Goal: Book appointment/travel/reservation

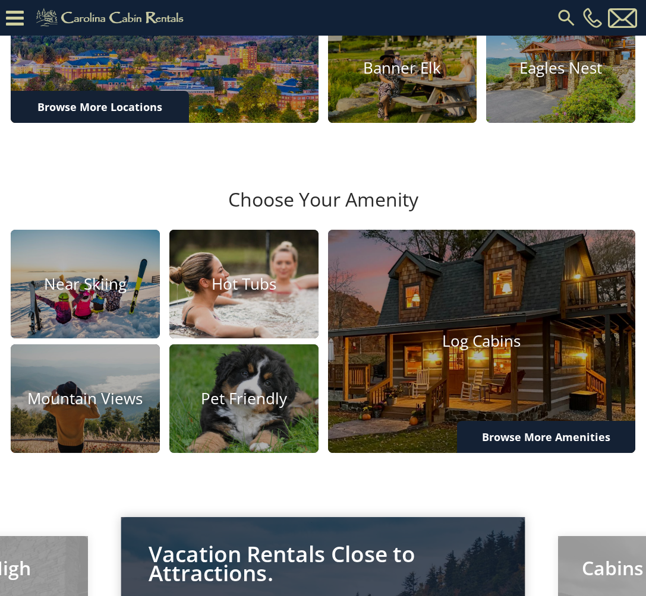
scroll to position [515, 0]
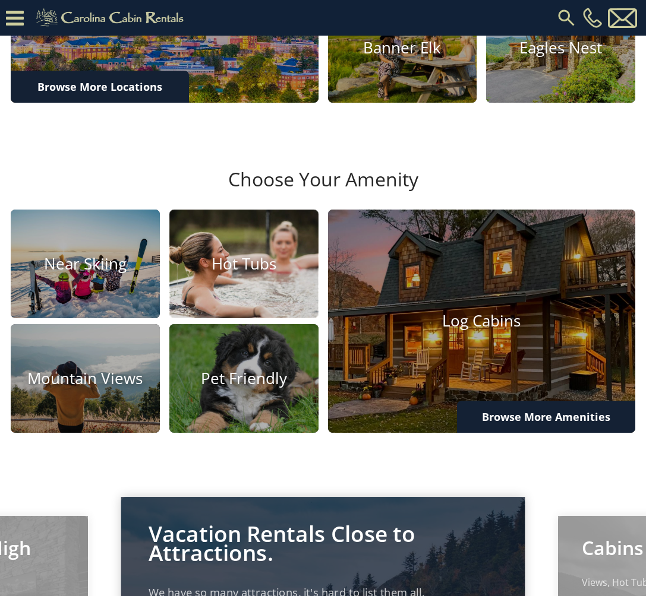
click at [236, 273] on h4 "Hot Tubs" at bounding box center [243, 264] width 149 height 18
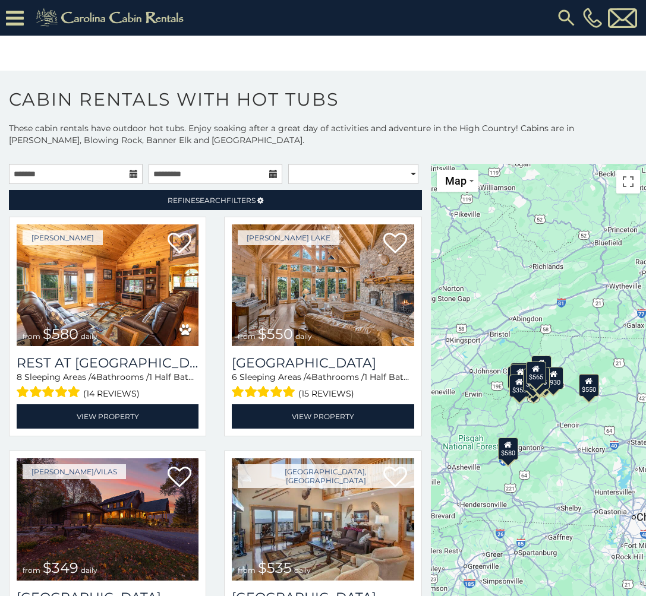
click at [547, 324] on div "$580 $550 $349 $535 $375 $480 $400 $451 $460 $1,095 $525 $315 $310 $315 $230 $4…" at bounding box center [538, 409] width 215 height 491
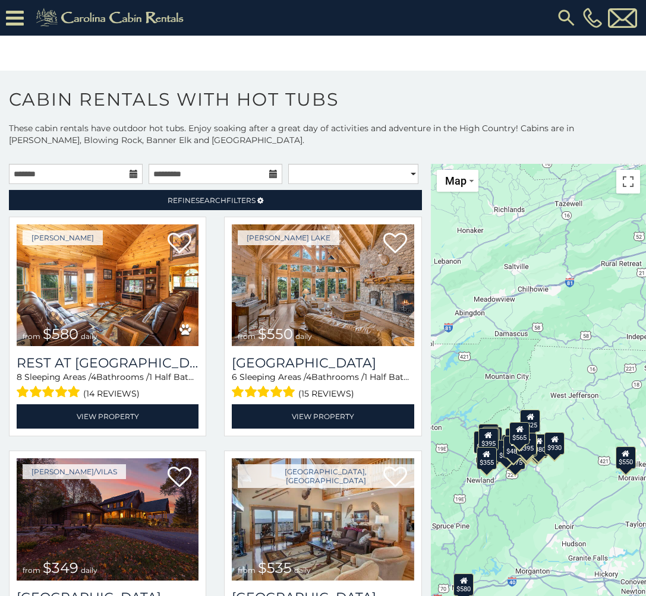
click at [519, 380] on div "$580 $550 $349 $535 $375 $480 $400 $451 $460 $1,095 $525 $315 $310 $315 $230 $4…" at bounding box center [538, 409] width 215 height 491
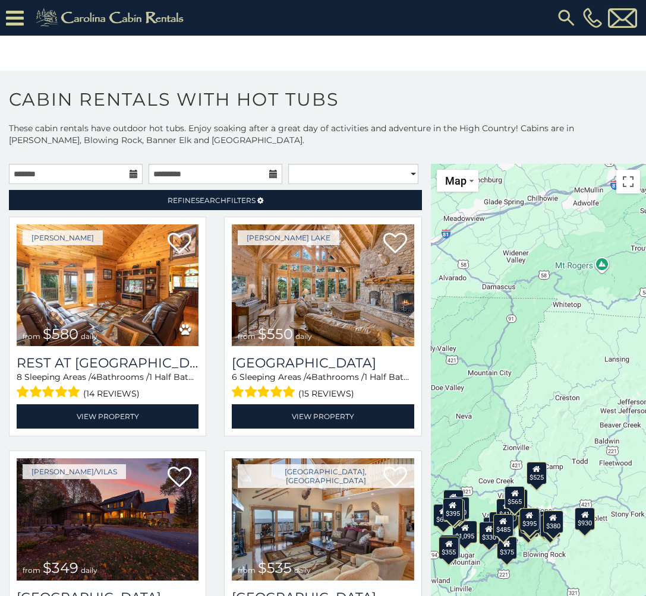
click at [543, 438] on div "$580 $550 $349 $535 $375 $480 $400 $451 $460 $1,095 $525 $315 $310 $315 $230 $4…" at bounding box center [538, 409] width 215 height 491
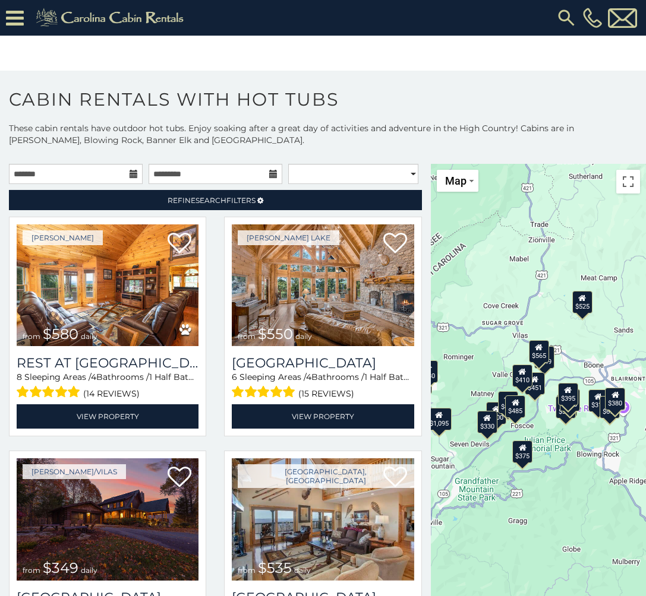
drag, startPoint x: 554, startPoint y: 539, endPoint x: 614, endPoint y: 317, distance: 229.7
click at [614, 317] on div "$580 $550 $349 $535 $375 $480 $400 $451 $460 $1,095 $525 $315 $310 $315 $230 $4…" at bounding box center [538, 409] width 215 height 491
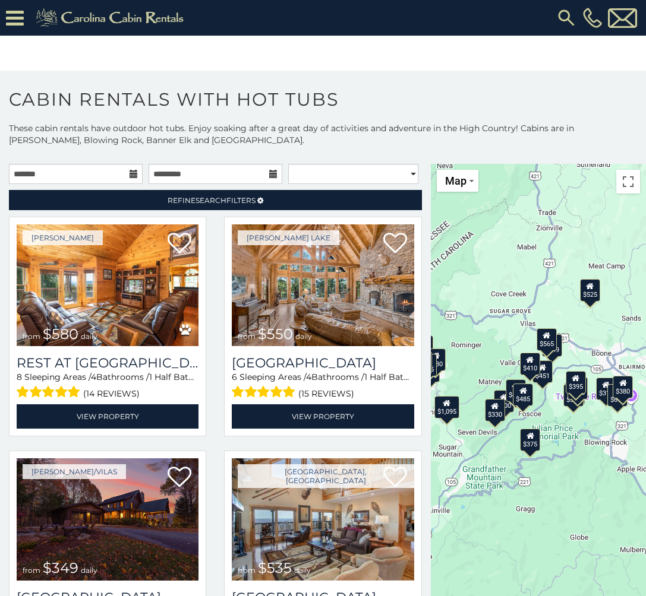
click at [576, 435] on div "$580 $550 $349 $535 $375 $480 $400 $451 $460 $1,095 $525 $315 $310 $315 $230 $4…" at bounding box center [538, 409] width 215 height 491
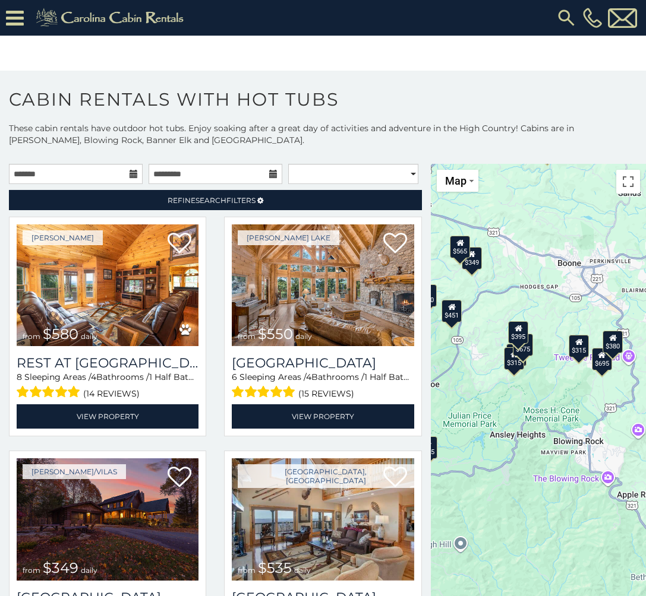
drag, startPoint x: 582, startPoint y: 402, endPoint x: 560, endPoint y: 389, distance: 25.6
click at [560, 389] on div "$580 $550 $349 $535 $375 $480 $400 $451 $460 $1,095 $525 $315 $310 $315 $230 $4…" at bounding box center [538, 409] width 215 height 491
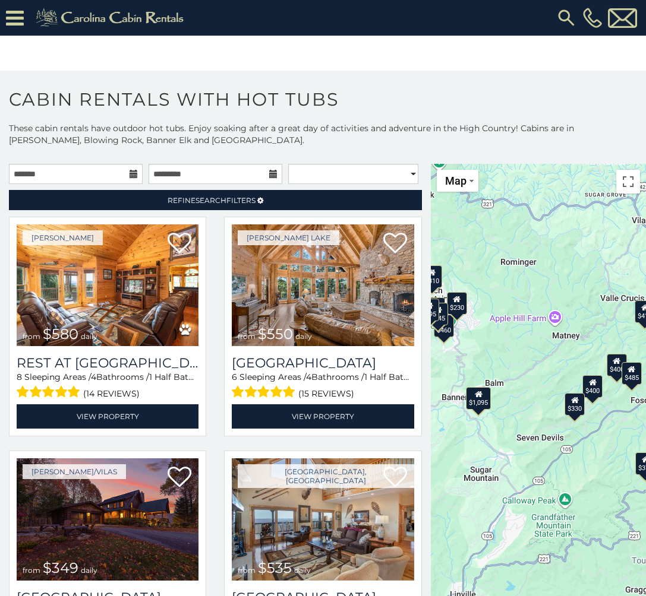
drag, startPoint x: 535, startPoint y: 405, endPoint x: 653, endPoint y: 421, distance: 119.4
click at [645, 423] on html "**********" at bounding box center [323, 306] width 646 height 612
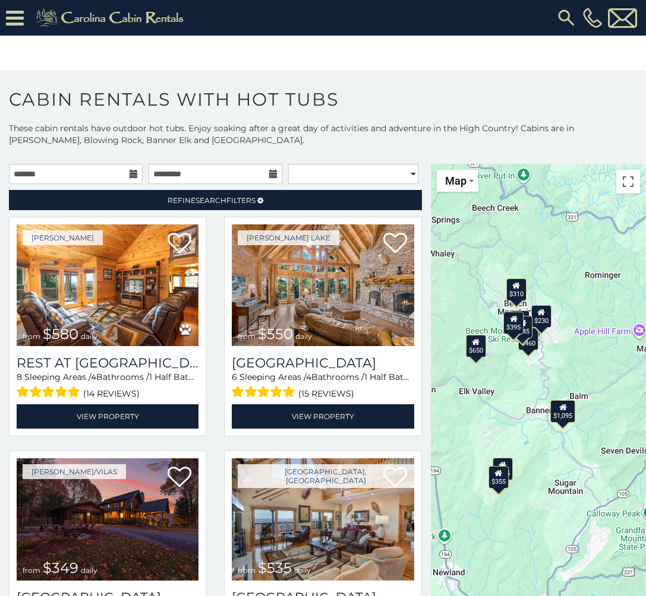
drag, startPoint x: 505, startPoint y: 431, endPoint x: 589, endPoint y: 444, distance: 84.2
click at [589, 444] on div "$580 $550 $349 $535 $375 $480 $400 $451 $460 $1,095 $525 $315 $310 $315 $230 $4…" at bounding box center [538, 409] width 215 height 491
click at [559, 411] on icon at bounding box center [563, 407] width 8 height 8
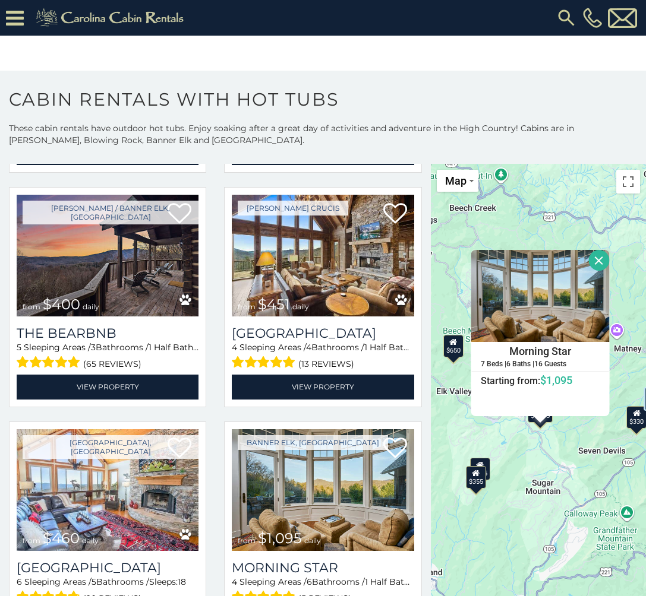
scroll to position [693, 0]
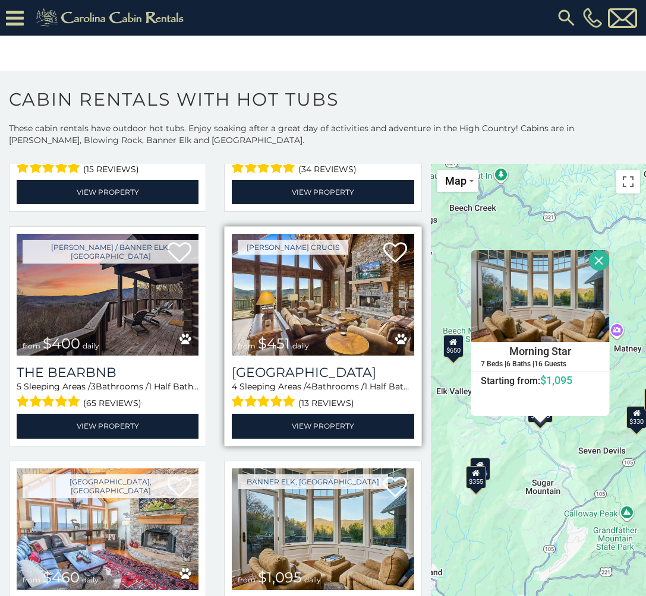
click at [298, 272] on img at bounding box center [323, 295] width 182 height 122
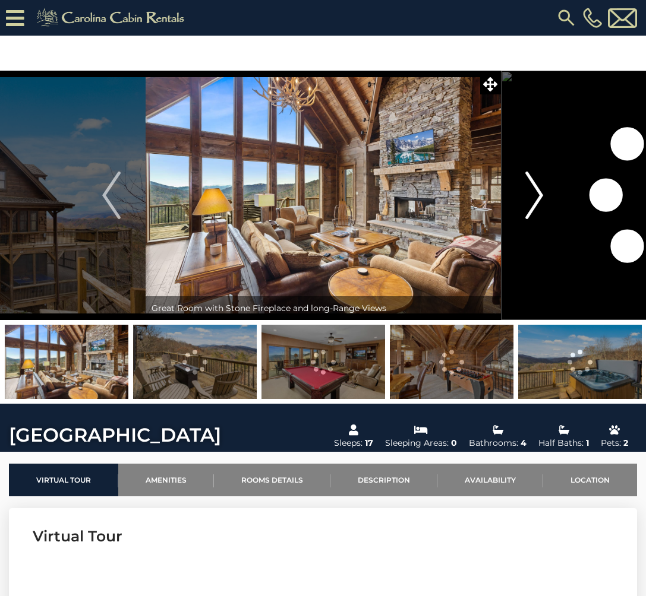
click at [535, 191] on img "Next" at bounding box center [534, 196] width 18 height 48
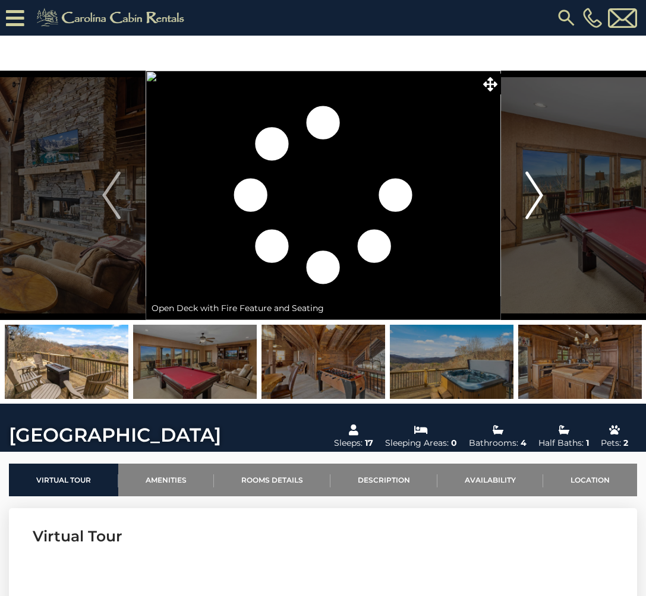
click at [535, 191] on img "Next" at bounding box center [534, 196] width 18 height 48
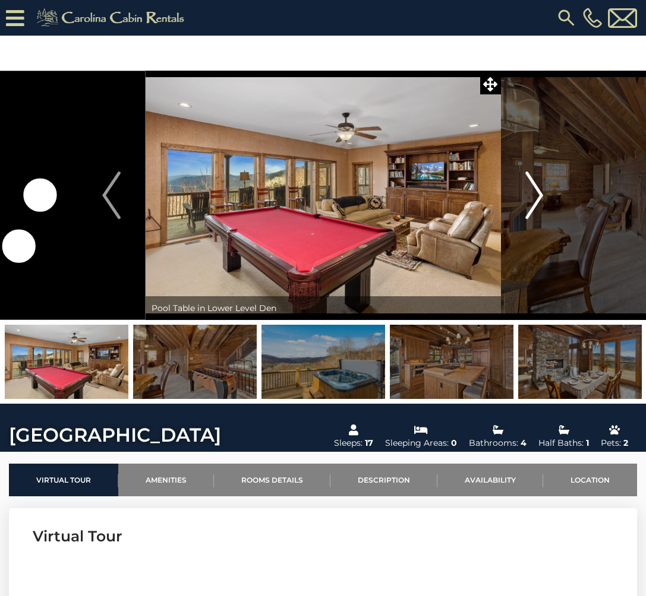
click at [535, 191] on img "Next" at bounding box center [534, 196] width 18 height 48
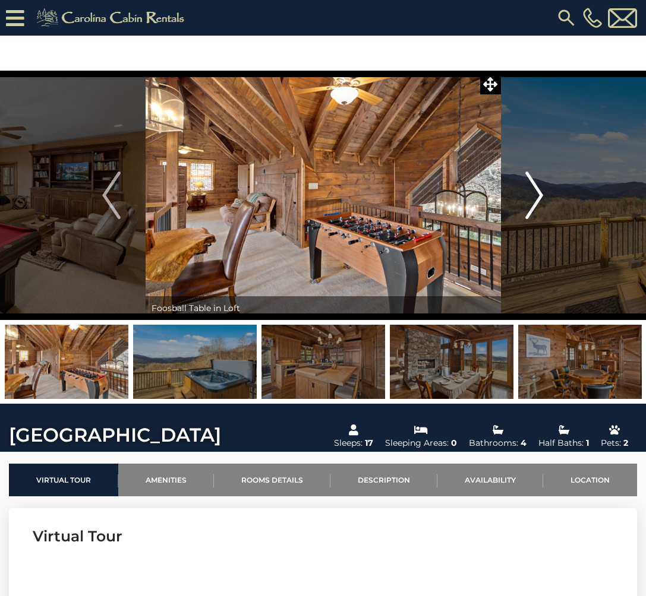
click at [535, 191] on img "Next" at bounding box center [534, 196] width 18 height 48
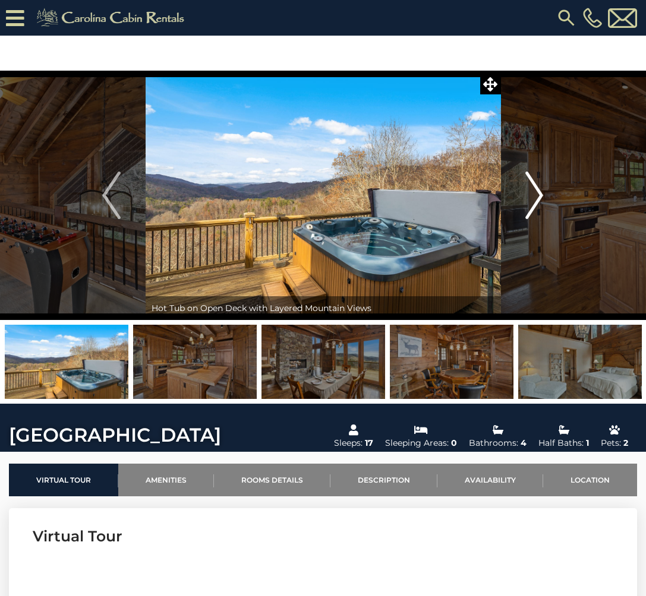
click at [535, 191] on img "Next" at bounding box center [534, 196] width 18 height 48
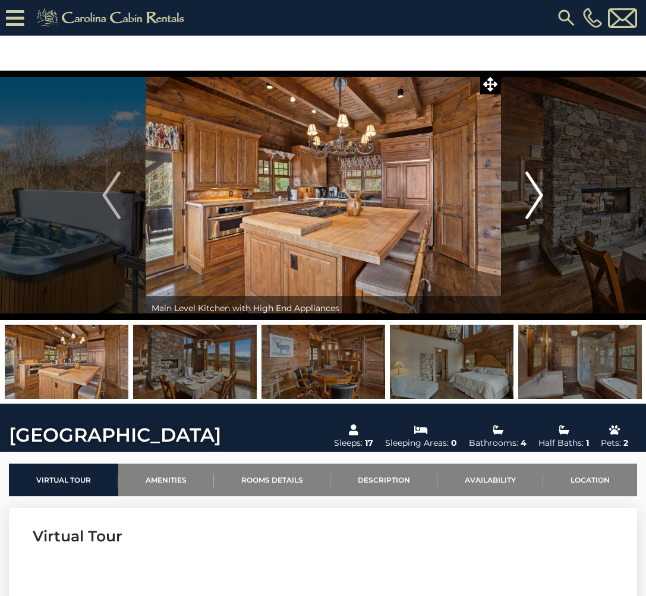
click at [535, 191] on img "Next" at bounding box center [534, 196] width 18 height 48
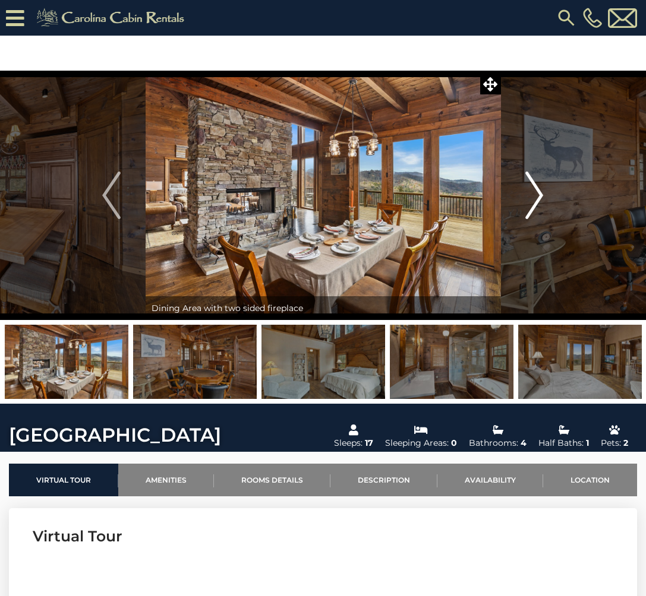
click at [535, 191] on img "Next" at bounding box center [534, 196] width 18 height 48
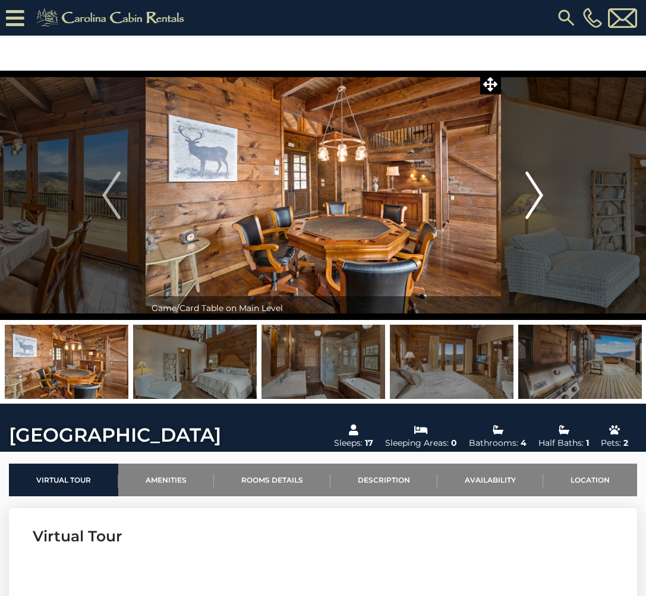
click at [535, 191] on img "Next" at bounding box center [534, 196] width 18 height 48
